Goal: Navigation & Orientation: Find specific page/section

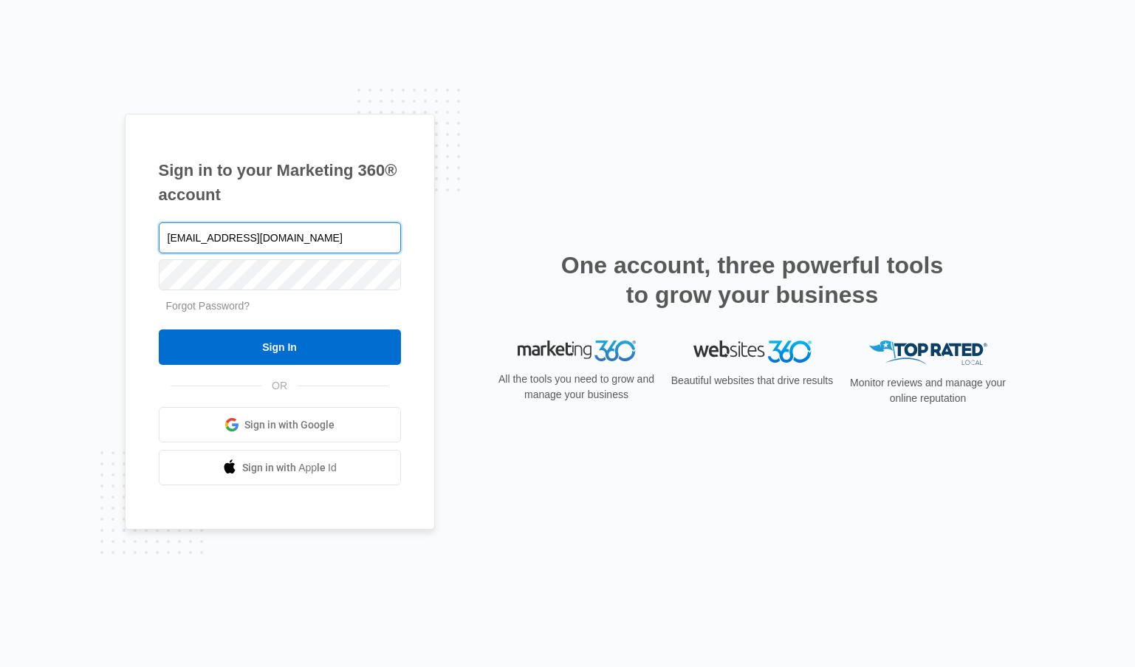
type input "jerico@bbb-tofuhouse.com"
click at [159, 329] on input "Sign In" at bounding box center [280, 346] width 242 height 35
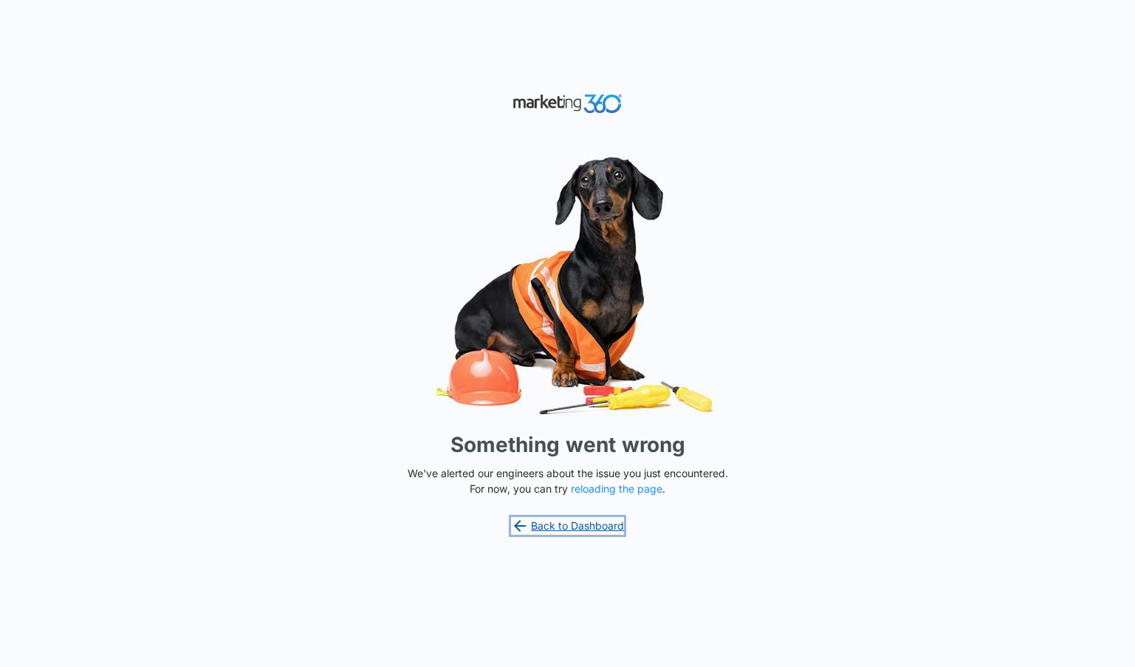
click at [569, 528] on link "Back to Dashboard" at bounding box center [568, 526] width 114 height 18
click at [598, 529] on link "Back to Dashboard" at bounding box center [568, 526] width 114 height 18
click at [628, 485] on button "reloading the page" at bounding box center [617, 489] width 92 height 12
click at [588, 518] on link "Back to Dashboard" at bounding box center [568, 526] width 114 height 18
